Goal: Transaction & Acquisition: Download file/media

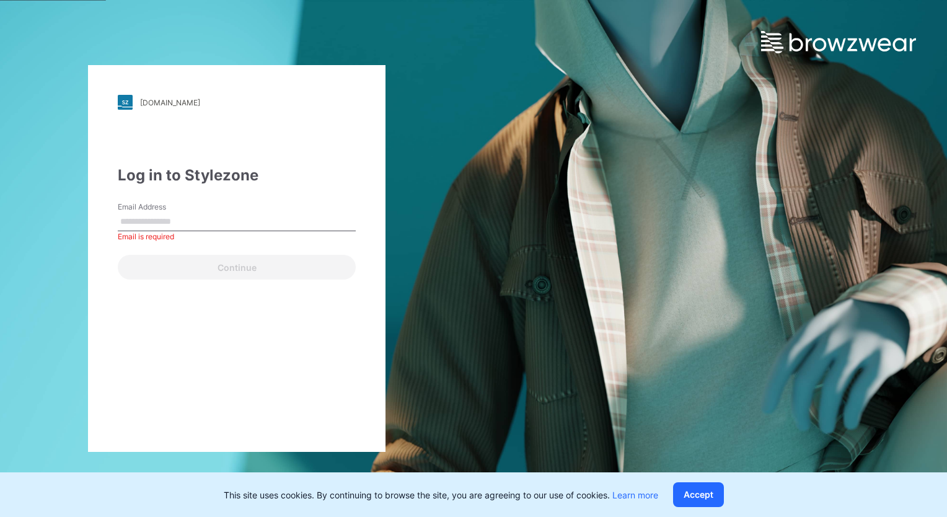
drag, startPoint x: 297, startPoint y: 14, endPoint x: 296, endPoint y: 37, distance: 23.6
click at [296, 14] on div "[DOMAIN_NAME] Loading... Log in to Stylezone Email Address Email is required Co…" at bounding box center [237, 258] width 474 height 517
click at [174, 218] on input "Email Address" at bounding box center [237, 222] width 238 height 19
paste input "**********"
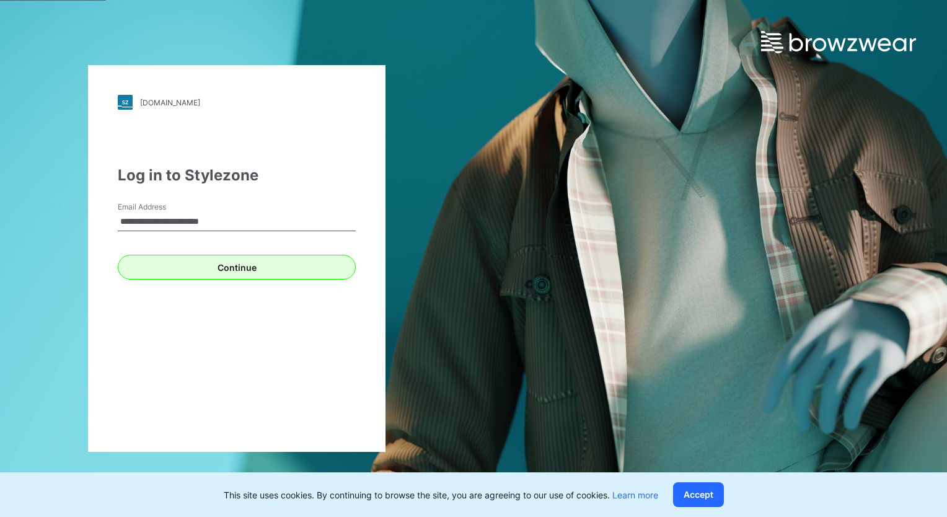
type input "**********"
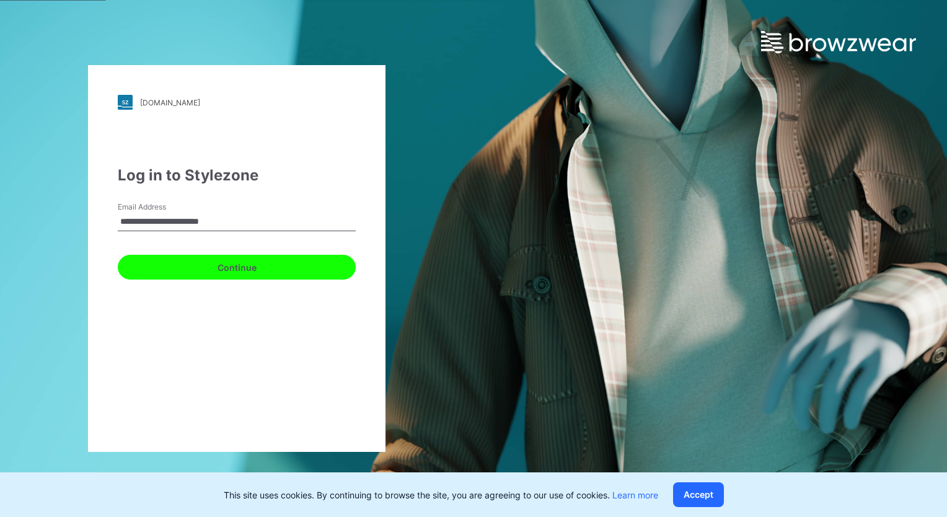
click at [259, 270] on button "Continue" at bounding box center [237, 267] width 238 height 25
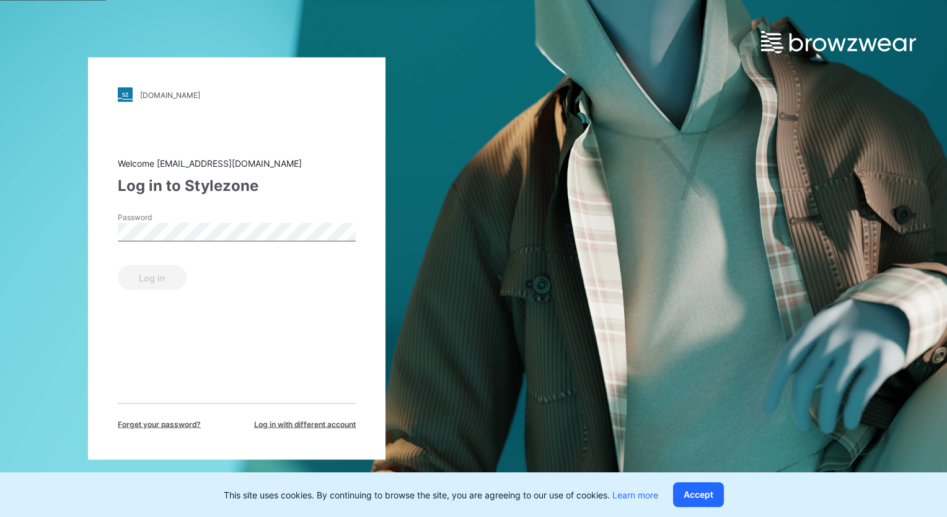
click at [353, 13] on div "[DOMAIN_NAME] Loading... Welcome [EMAIL_ADDRESS][DOMAIN_NAME] Log in to Stylezo…" at bounding box center [237, 258] width 474 height 517
click at [162, 273] on button "Log in" at bounding box center [152, 277] width 69 height 25
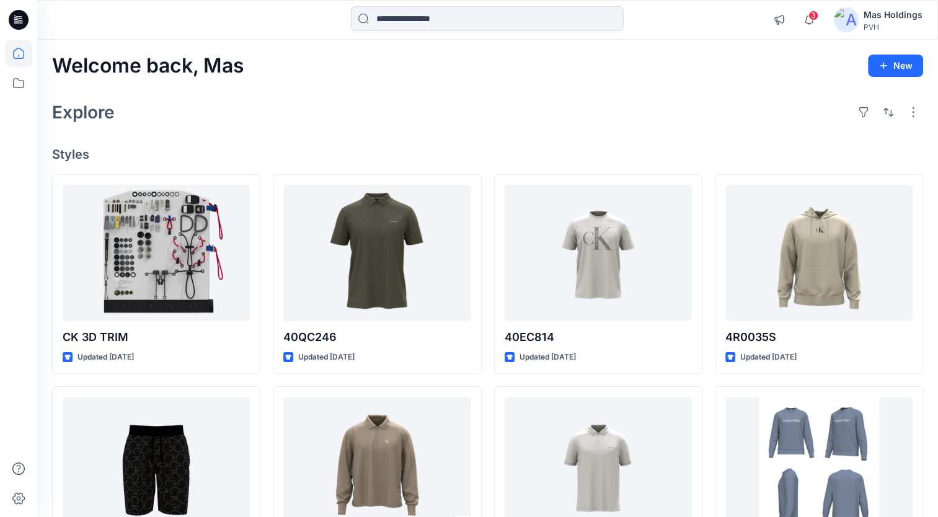
click at [381, 137] on div "Welcome back, Mas New Explore Styles CK 3D TRIM Updated [DATE] 40MC424 Updated …" at bounding box center [487, 449] width 901 height 819
click at [12, 82] on icon at bounding box center [18, 82] width 27 height 27
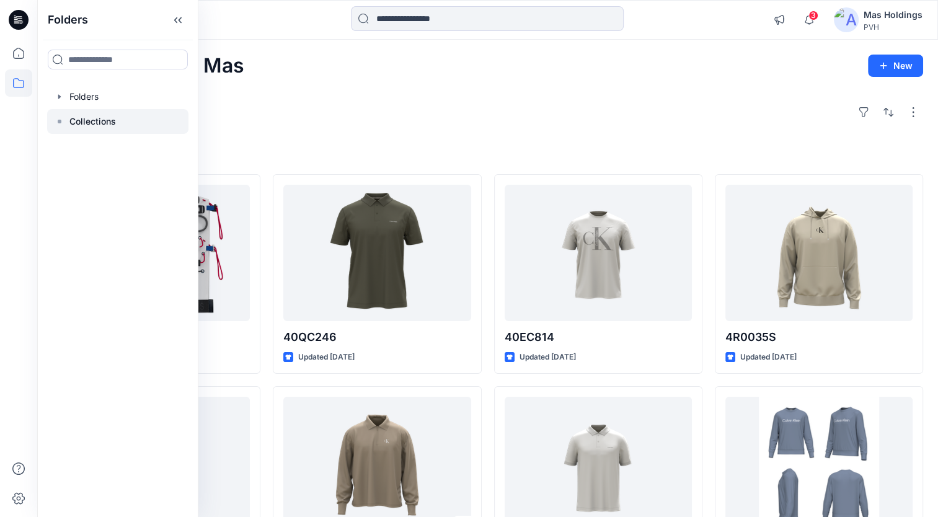
click at [109, 129] on div at bounding box center [117, 121] width 141 height 25
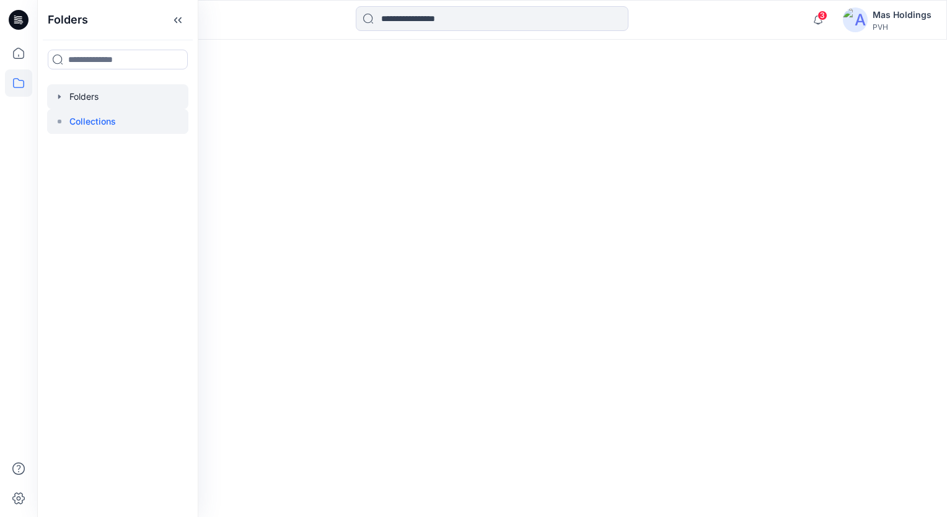
click at [93, 88] on div at bounding box center [117, 96] width 141 height 25
click at [114, 127] on p "Collections" at bounding box center [92, 121] width 47 height 15
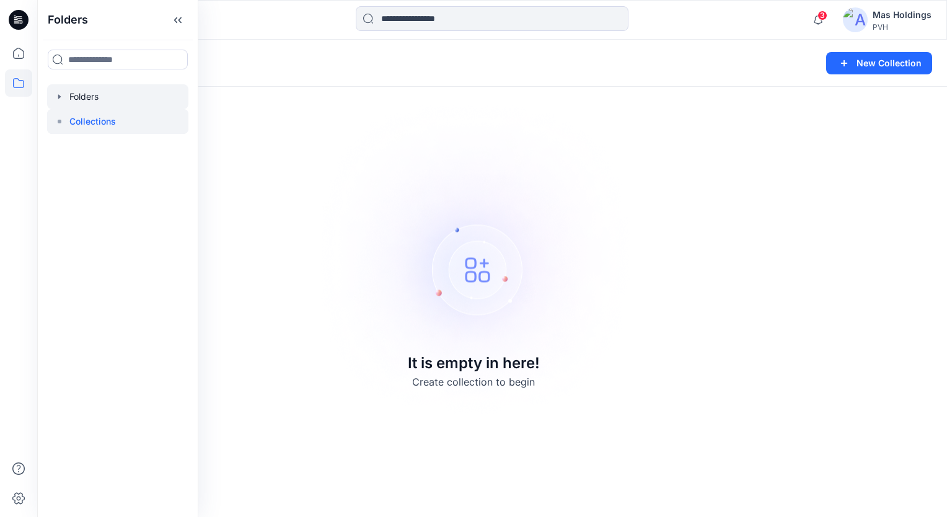
click at [105, 94] on div at bounding box center [117, 96] width 141 height 25
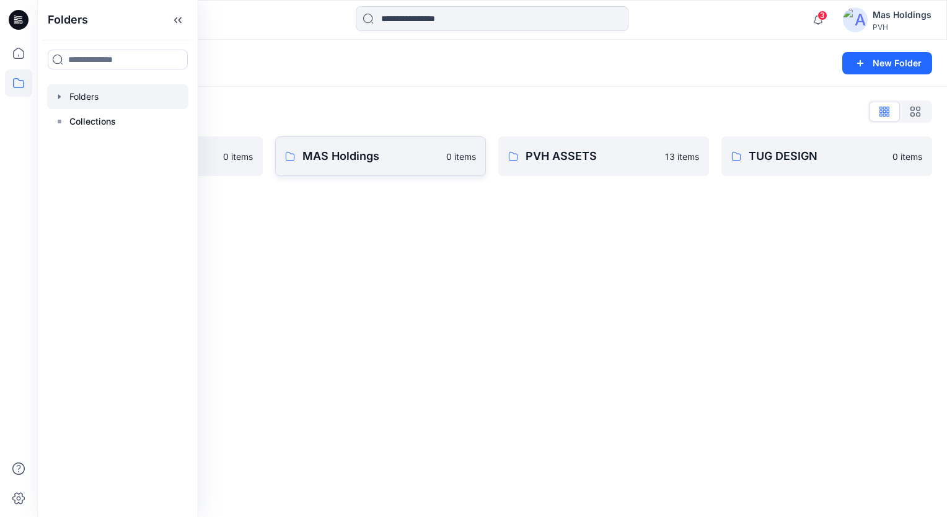
click at [371, 159] on p "MAS Holdings" at bounding box center [371, 156] width 136 height 17
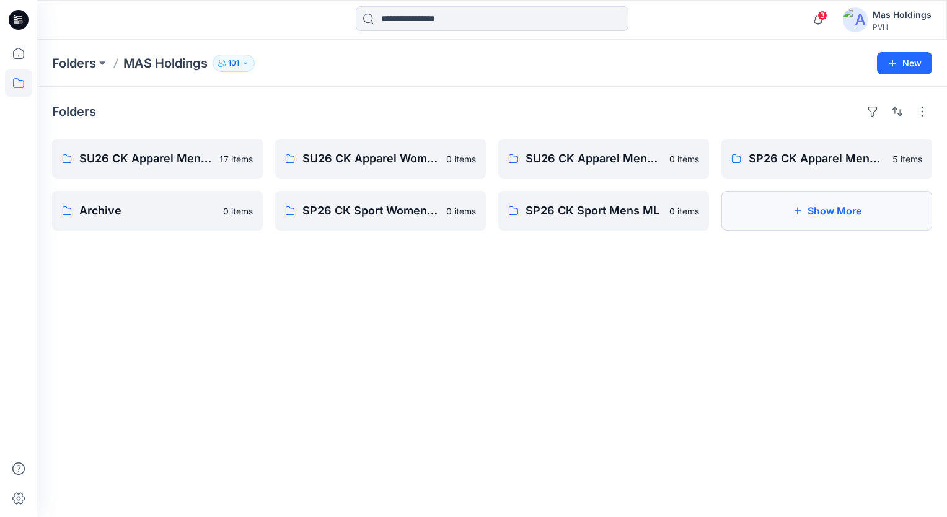
click at [835, 213] on button "Show More" at bounding box center [827, 211] width 211 height 40
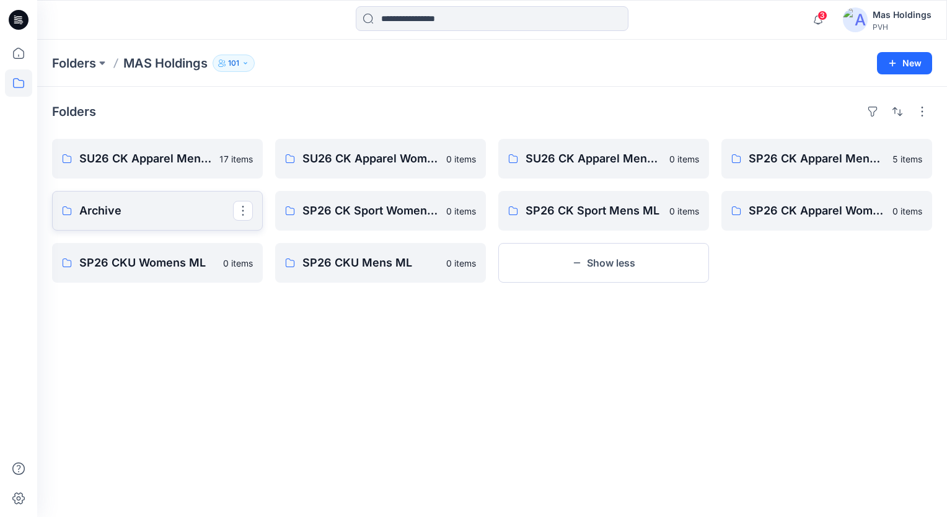
click at [148, 206] on p "Archive" at bounding box center [156, 210] width 154 height 17
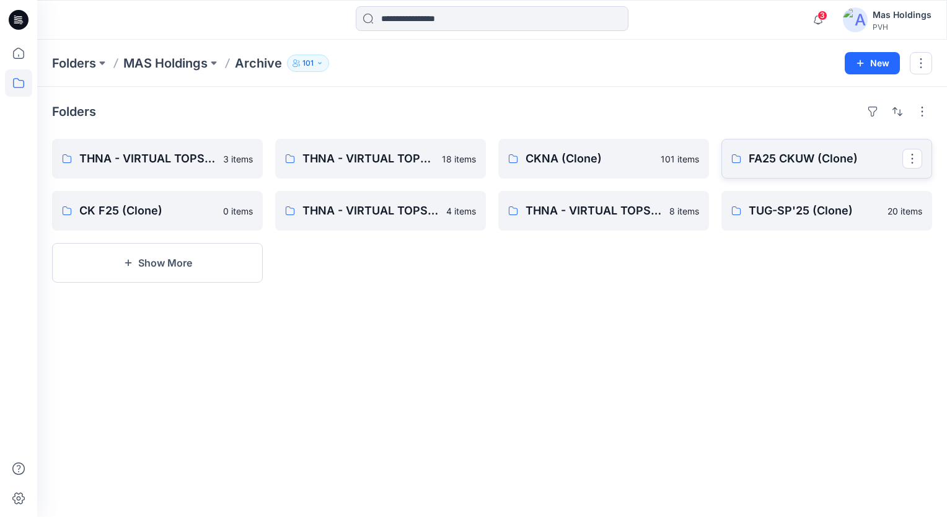
click at [789, 167] on p "FA25 CKUW (Clone)" at bounding box center [826, 158] width 154 height 17
click at [796, 214] on p "TUG-SP'25 (Clone)" at bounding box center [826, 210] width 154 height 17
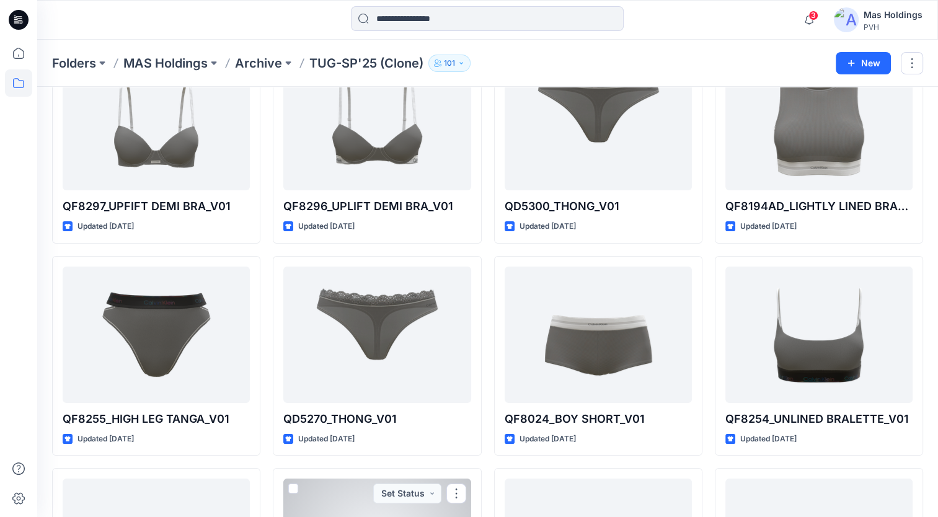
scroll to position [64, 0]
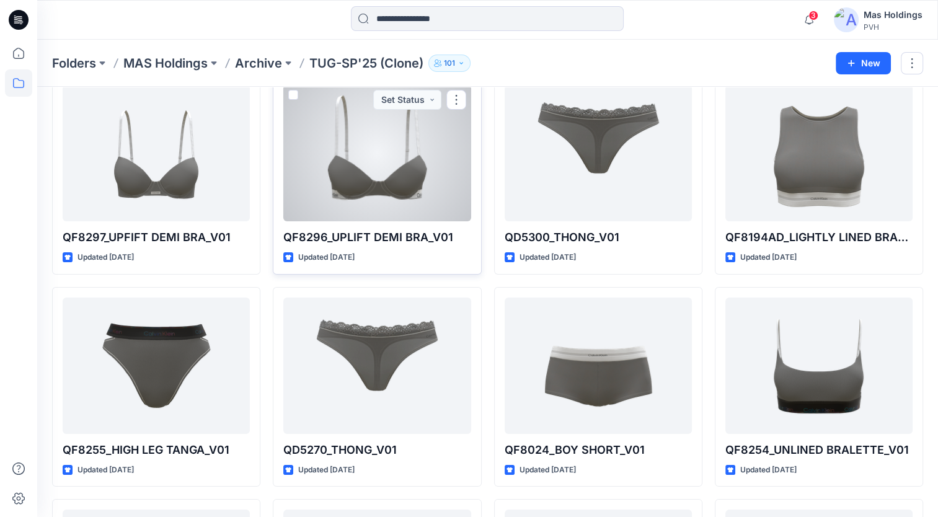
click at [396, 165] on div at bounding box center [376, 153] width 187 height 136
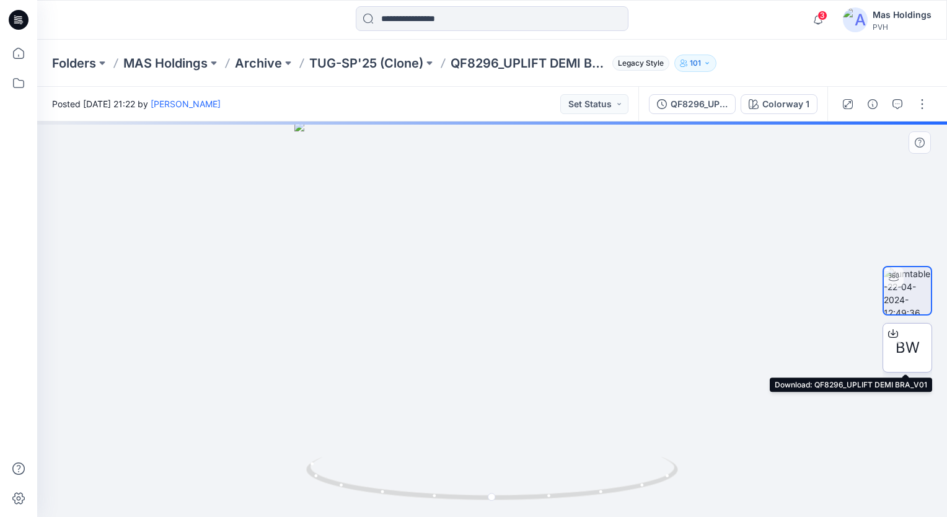
click at [895, 329] on icon at bounding box center [894, 334] width 10 height 10
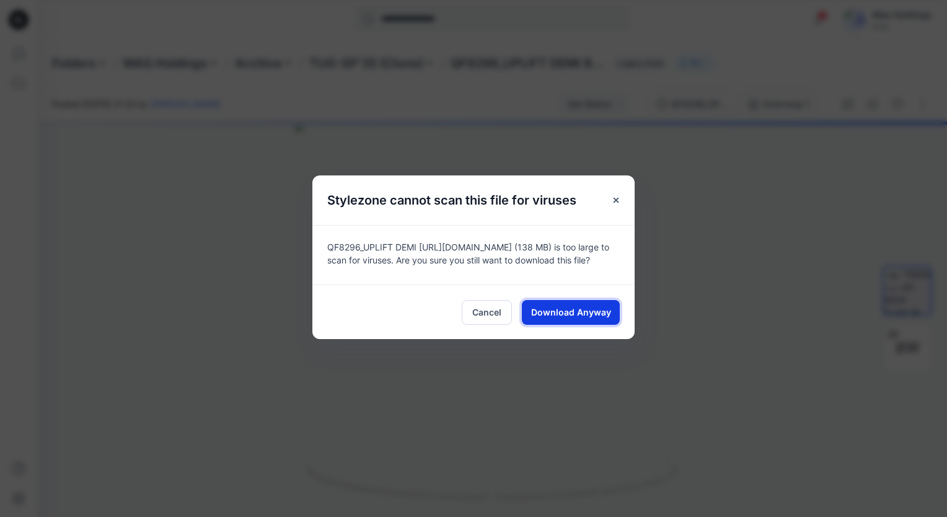
click at [595, 317] on span "Download Anyway" at bounding box center [571, 312] width 80 height 13
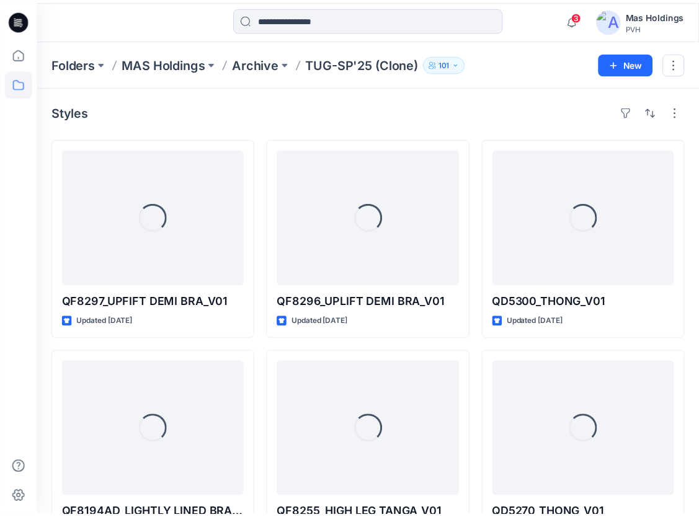
scroll to position [64, 0]
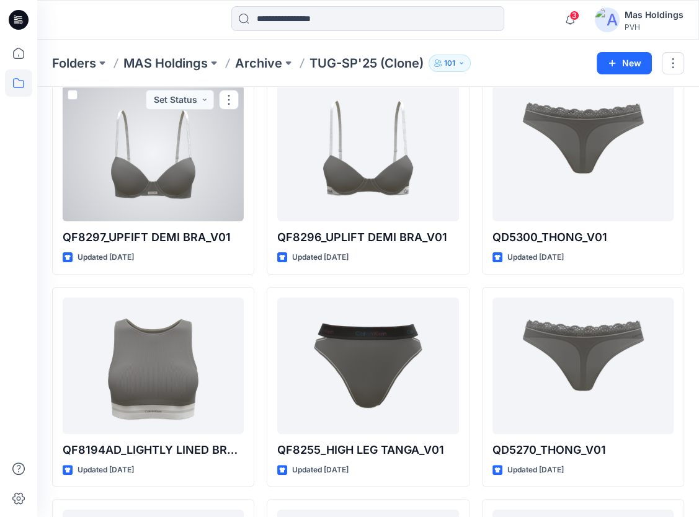
click at [126, 174] on div at bounding box center [153, 153] width 181 height 136
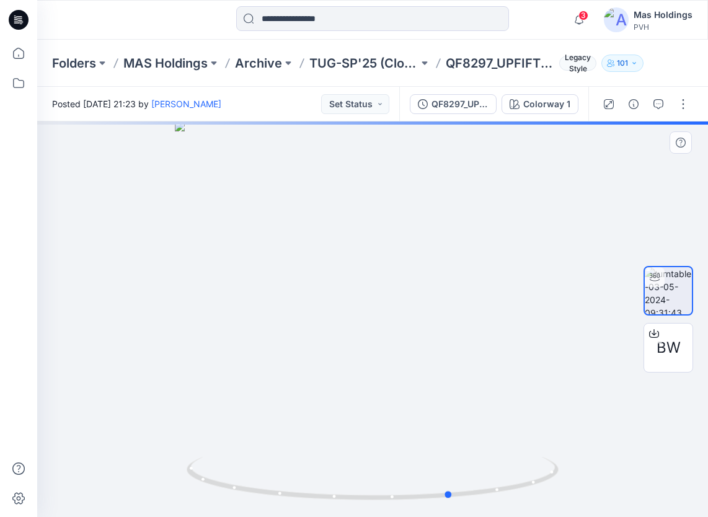
drag, startPoint x: 517, startPoint y: 423, endPoint x: 604, endPoint y: 406, distance: 88.5
click at [604, 406] on div at bounding box center [372, 320] width 671 height 396
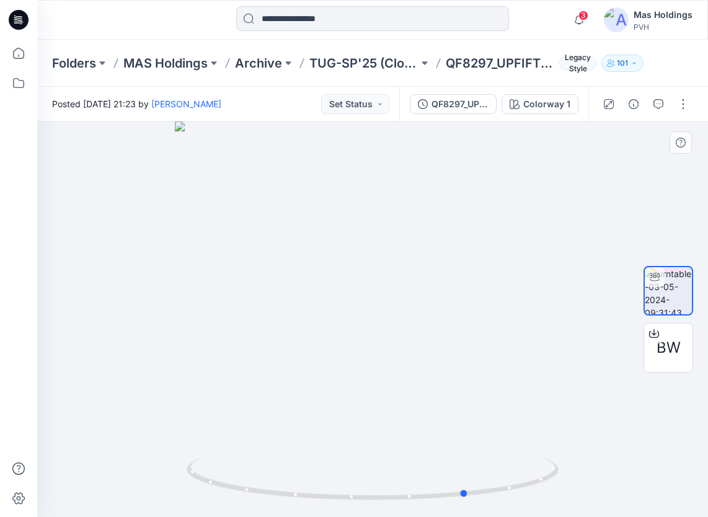
drag, startPoint x: 273, startPoint y: 415, endPoint x: 283, endPoint y: 400, distance: 18.4
click at [283, 400] on div at bounding box center [372, 320] width 671 height 396
click at [644, 332] on div "BW" at bounding box center [669, 348] width 50 height 50
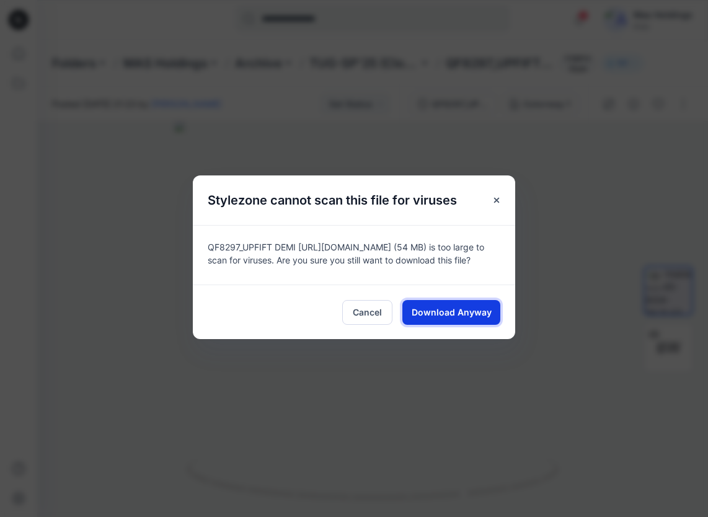
click at [488, 313] on span "Download Anyway" at bounding box center [452, 312] width 80 height 13
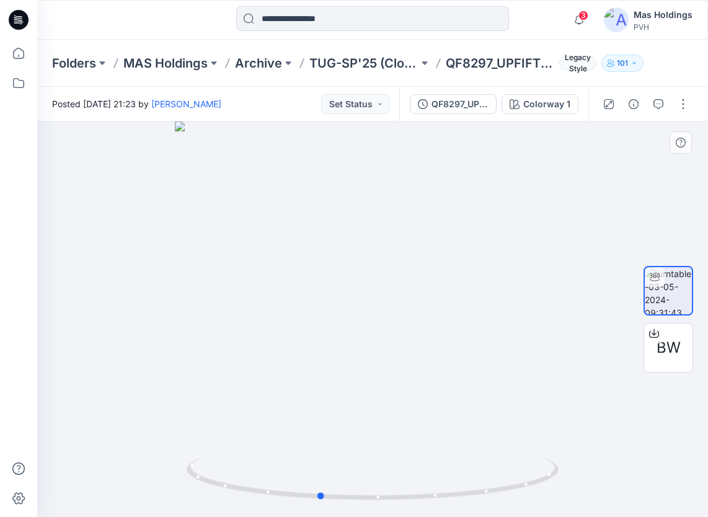
drag, startPoint x: 512, startPoint y: 420, endPoint x: 379, endPoint y: 411, distance: 132.4
click at [364, 411] on div at bounding box center [372, 320] width 671 height 396
drag, startPoint x: 445, startPoint y: 419, endPoint x: 368, endPoint y: 401, distance: 79.0
click at [368, 401] on div at bounding box center [372, 320] width 671 height 396
click at [141, 16] on div at bounding box center [120, 19] width 167 height 27
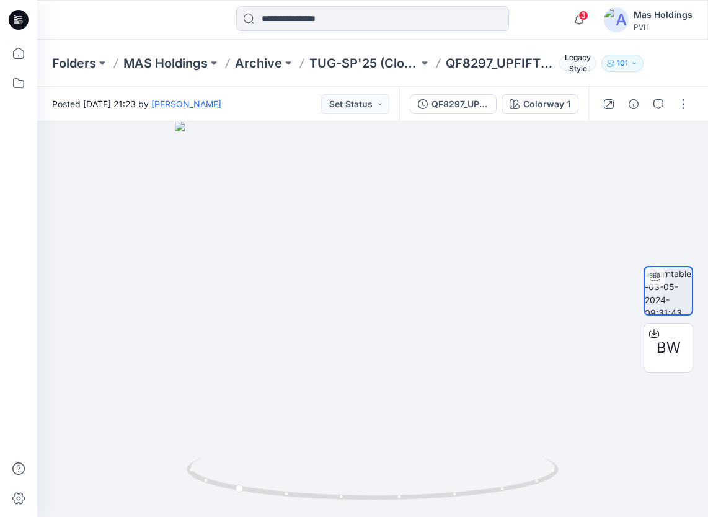
click at [151, 19] on div at bounding box center [120, 19] width 167 height 27
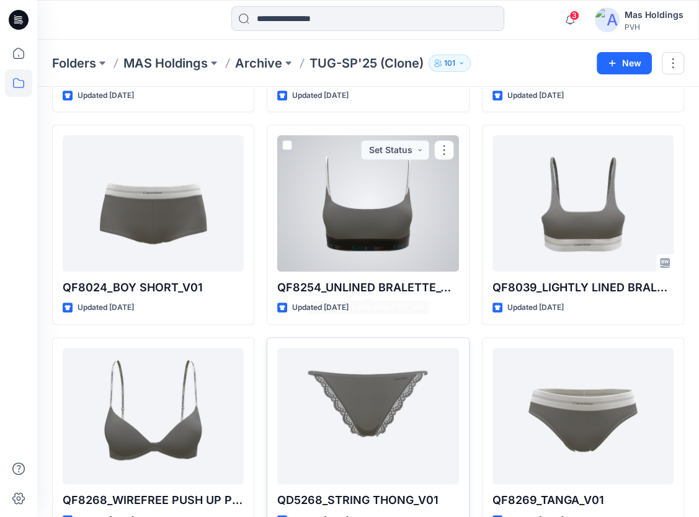
scroll to position [496, 0]
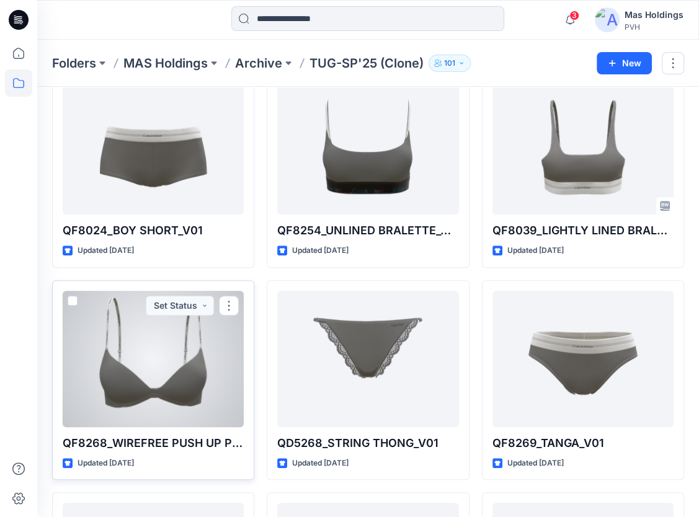
click at [141, 356] on div at bounding box center [153, 359] width 181 height 136
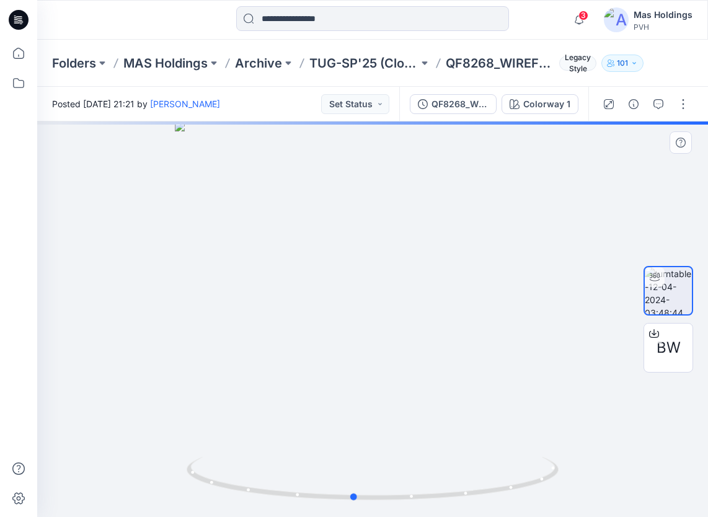
drag, startPoint x: 541, startPoint y: 397, endPoint x: 519, endPoint y: 405, distance: 23.5
click at [520, 405] on div at bounding box center [372, 320] width 671 height 396
drag, startPoint x: 525, startPoint y: 404, endPoint x: 540, endPoint y: 393, distance: 19.1
click at [540, 393] on div at bounding box center [372, 320] width 671 height 396
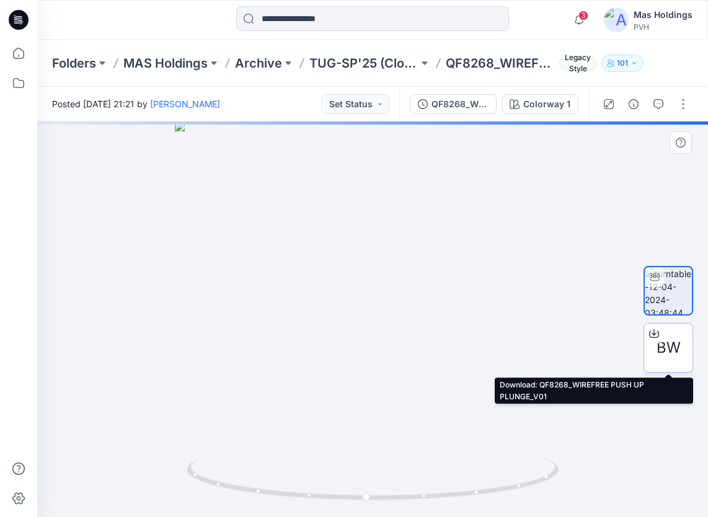
click at [655, 332] on icon at bounding box center [654, 334] width 10 height 10
